Goal: Check status: Check status

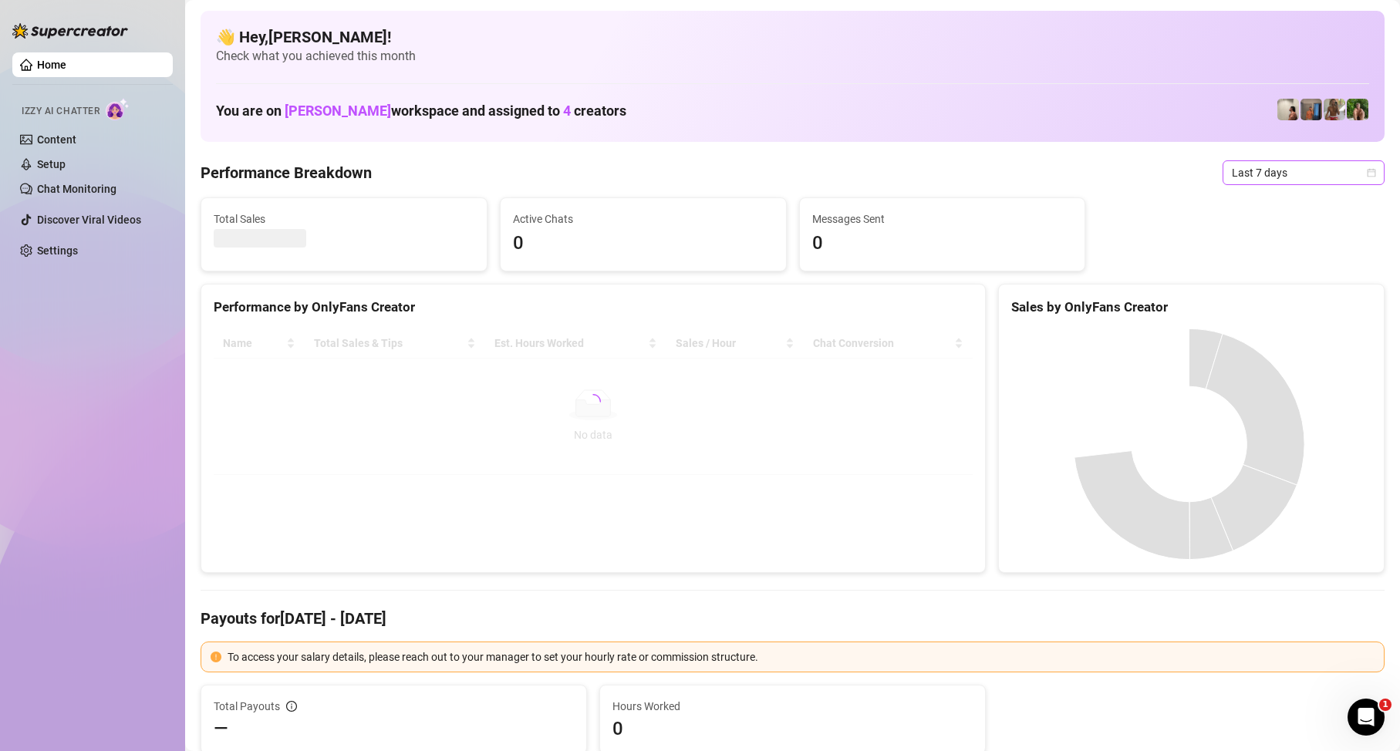
click at [1276, 168] on span "Last 7 days" at bounding box center [1303, 172] width 143 height 23
click at [1290, 308] on div "Custom date" at bounding box center [1290, 302] width 137 height 17
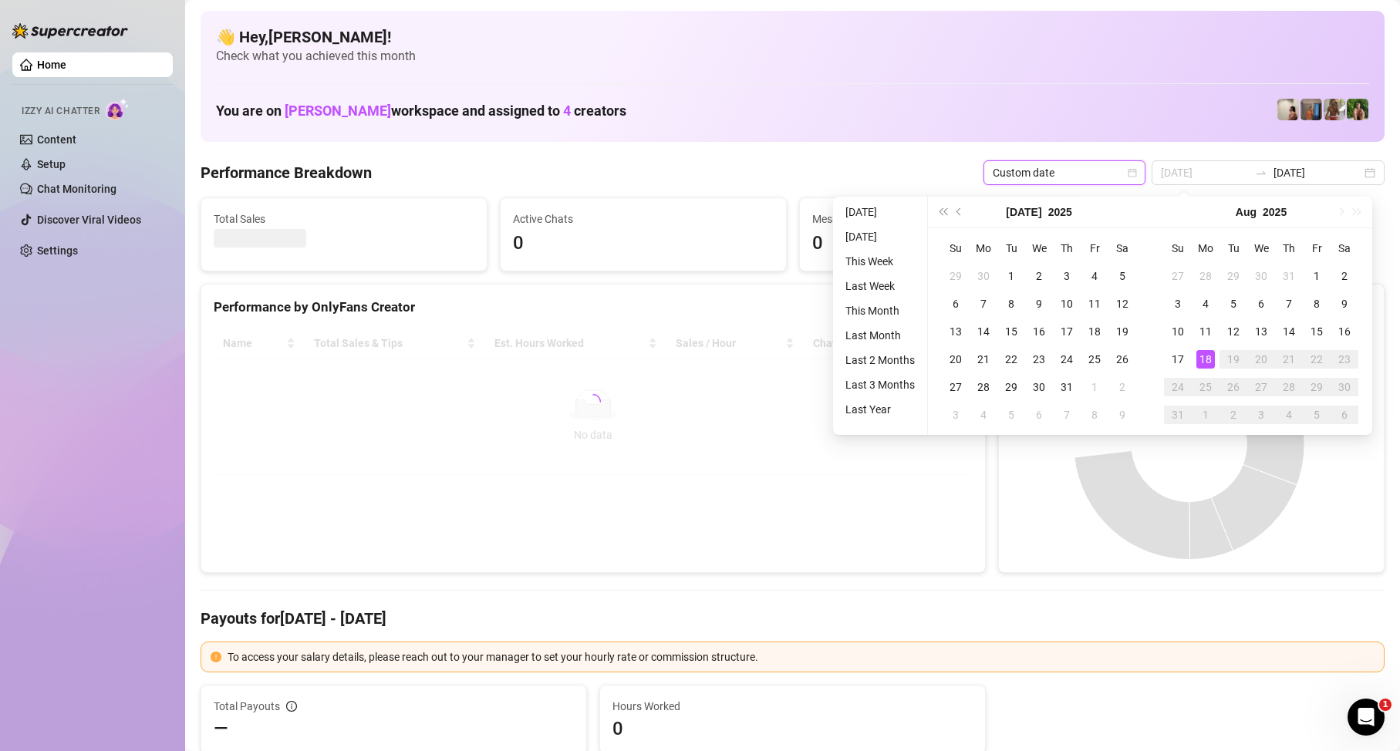
type input "[DATE]"
click at [1216, 365] on td "18" at bounding box center [1206, 360] width 28 height 28
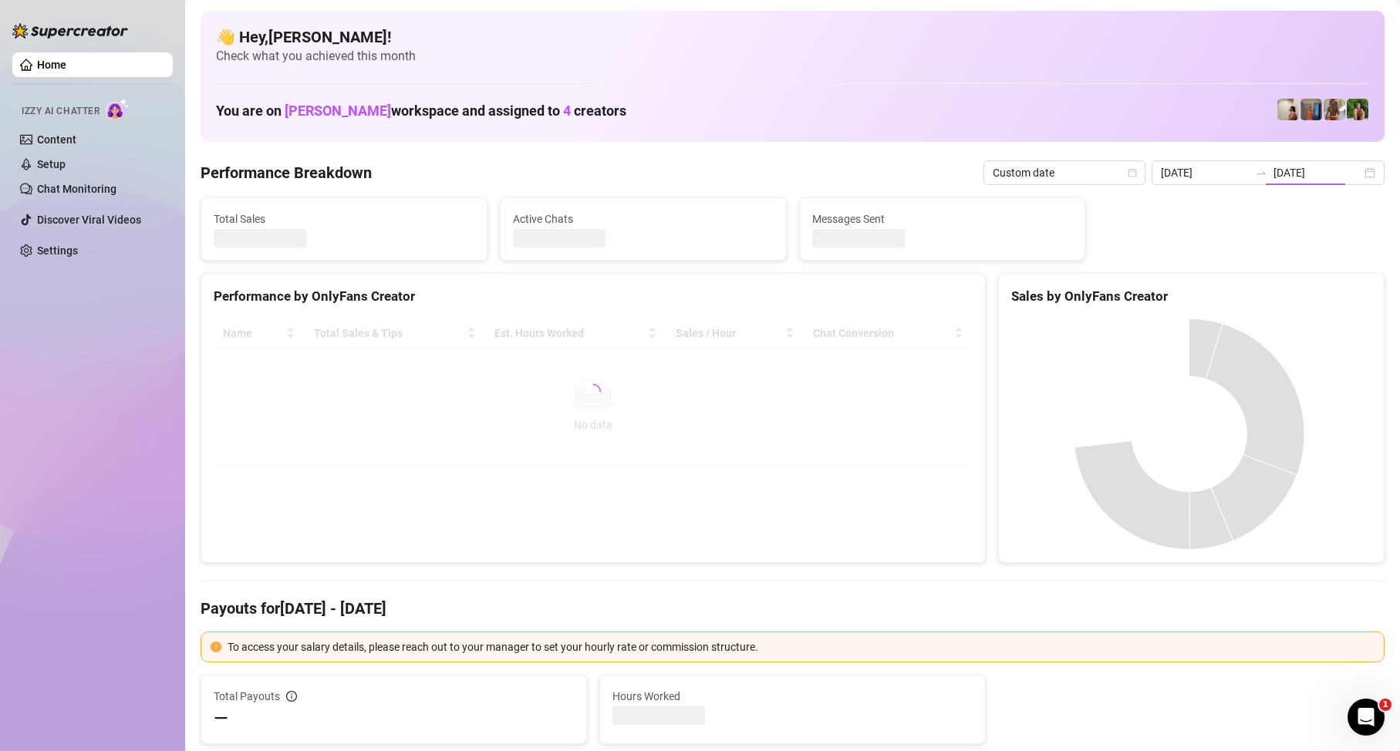
type input "[DATE]"
